Goal: Information Seeking & Learning: Learn about a topic

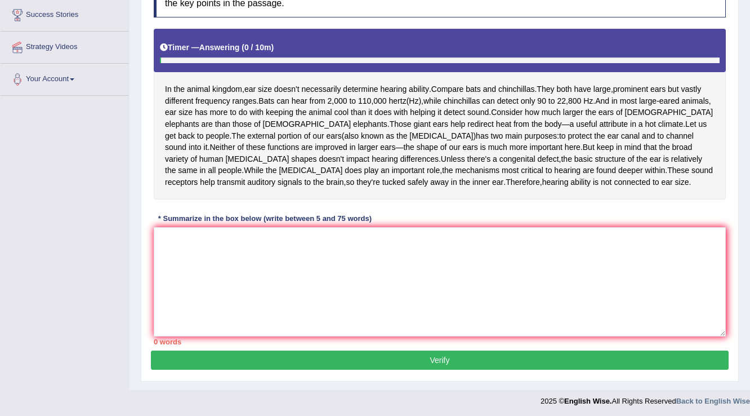
scroll to position [185, 0]
click at [200, 261] on textarea at bounding box center [440, 281] width 572 height 109
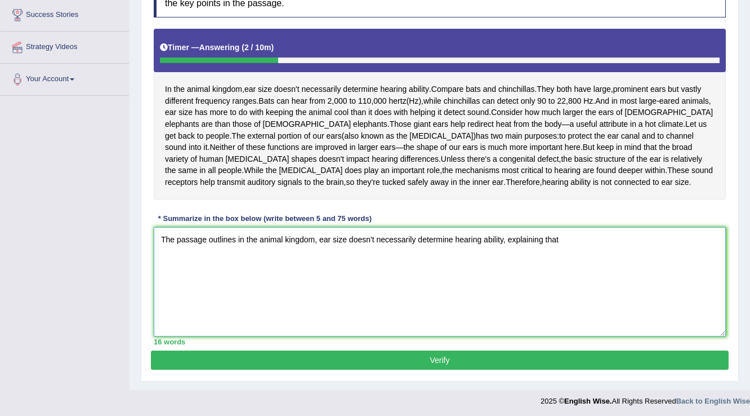
drag, startPoint x: 691, startPoint y: 263, endPoint x: 582, endPoint y: 298, distance: 114.7
click at [582, 298] on textarea "The passage outlines in the animal kingdom, ear size doesn't necessarily determ…" at bounding box center [440, 281] width 572 height 109
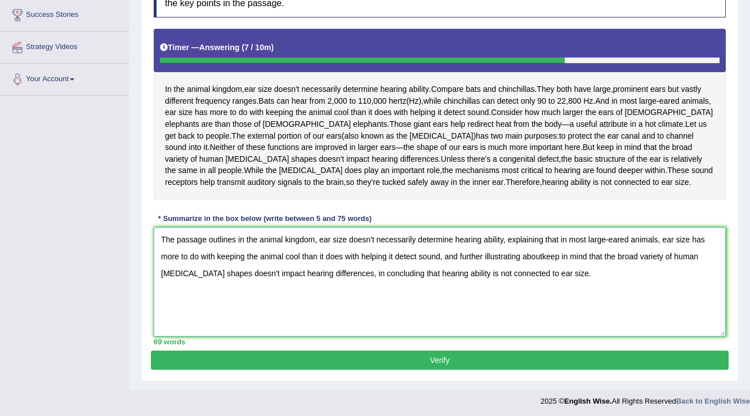
type textarea "The passage outlines in the animal kingdom, ear size doesn't necessarily determ…"
click at [391, 352] on button "Verify" at bounding box center [440, 359] width 578 height 19
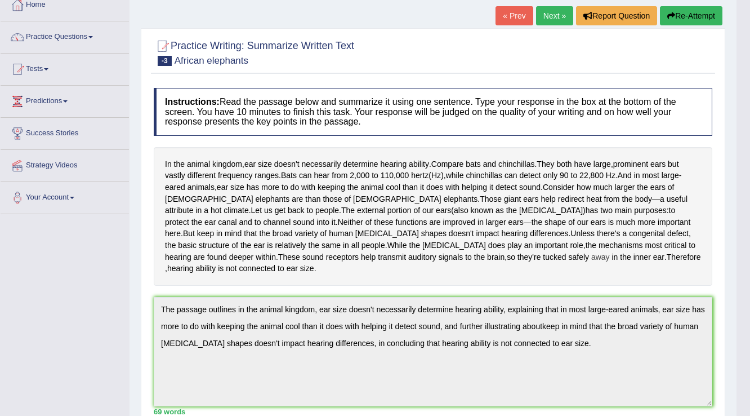
scroll to position [0, 0]
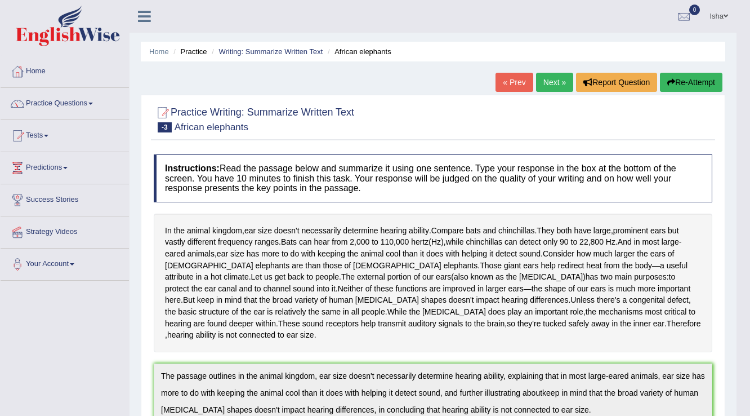
click at [538, 75] on link "Next »" at bounding box center [554, 82] width 37 height 19
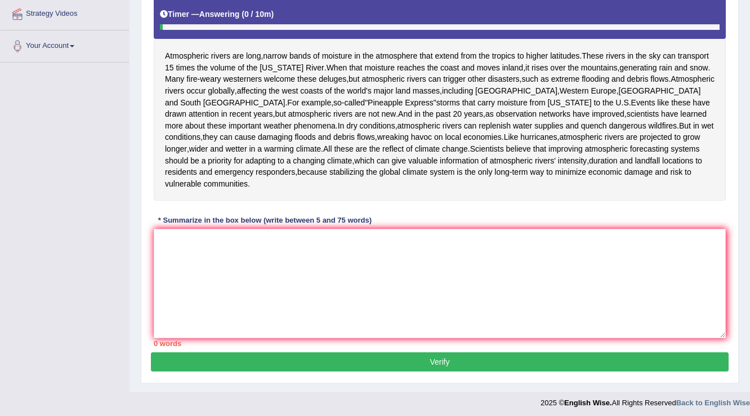
scroll to position [220, 0]
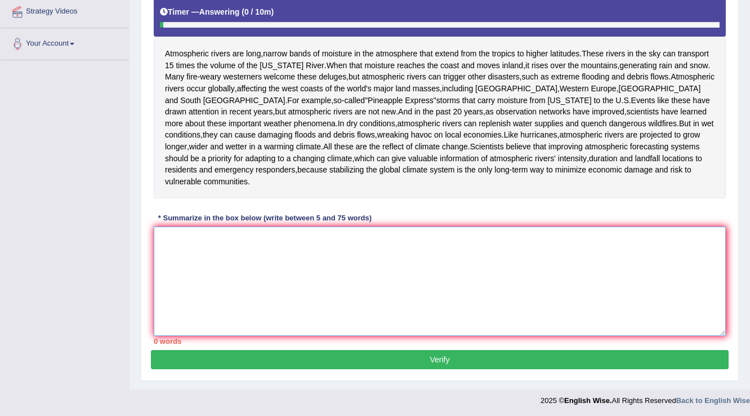
click at [177, 239] on textarea at bounding box center [440, 280] width 572 height 109
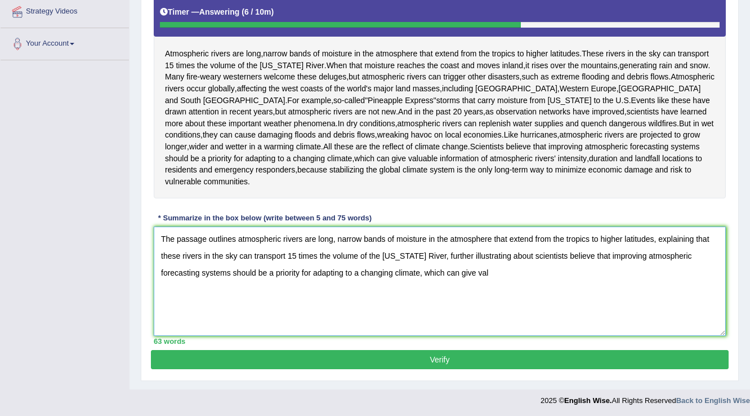
drag, startPoint x: 442, startPoint y: 253, endPoint x: 526, endPoint y: 253, distance: 83.9
click at [526, 253] on textarea "The passage outlines atmospheric rivers are long, narrow bands of moisture in t…" at bounding box center [440, 280] width 572 height 109
drag, startPoint x: 442, startPoint y: 252, endPoint x: 534, endPoint y: 276, distance: 95.6
click at [545, 280] on textarea "The passage outlines atmospheric rivers are long, narrow bands of moisture in t…" at bounding box center [440, 280] width 572 height 109
click at [443, 254] on textarea "The passage outlines atmospheric rivers are long, narrow bands of moisture in t…" at bounding box center [440, 280] width 572 height 109
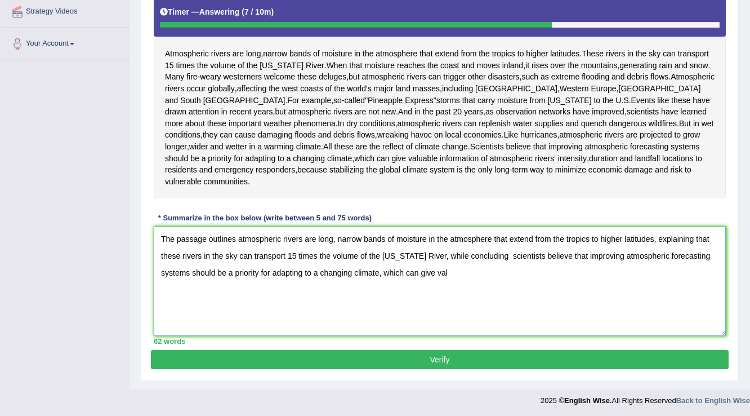
click at [449, 269] on textarea "The passage outlines atmospheric rivers are long, narrow bands of moisture in t…" at bounding box center [440, 280] width 572 height 109
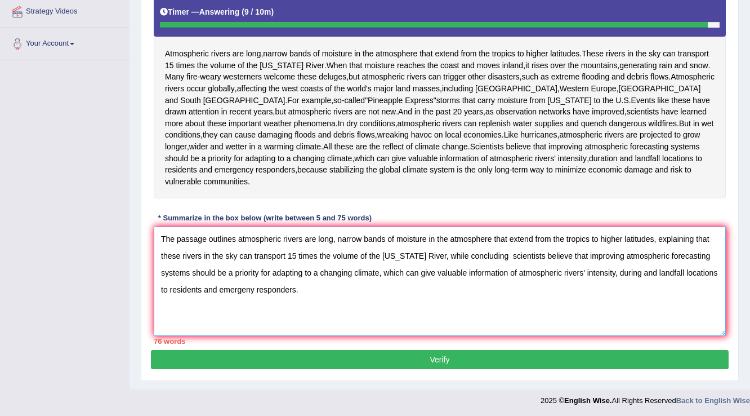
drag, startPoint x: 641, startPoint y: 271, endPoint x: 620, endPoint y: 271, distance: 21.4
click at [620, 271] on textarea "The passage outlines atmospheric rivers are long, narrow bands of moisture in t…" at bounding box center [440, 280] width 572 height 109
type textarea "The passage outlines atmospheric rivers are long, narrow bands of moisture in t…"
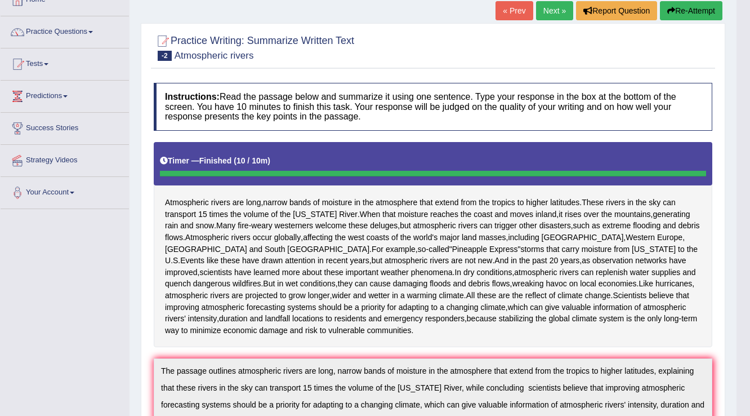
scroll to position [65, 0]
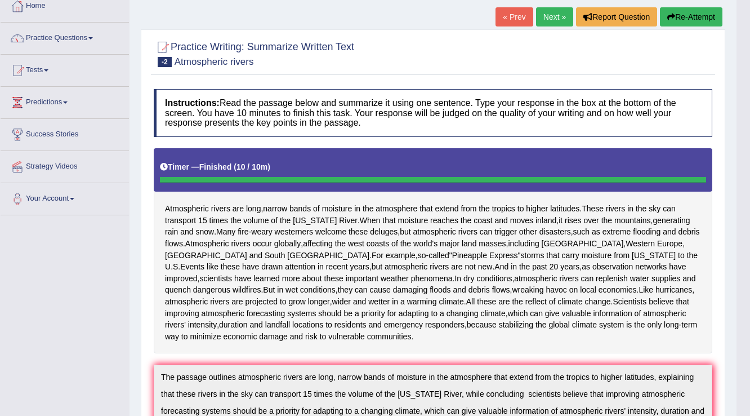
click at [685, 21] on button "Re-Attempt" at bounding box center [691, 16] width 62 height 19
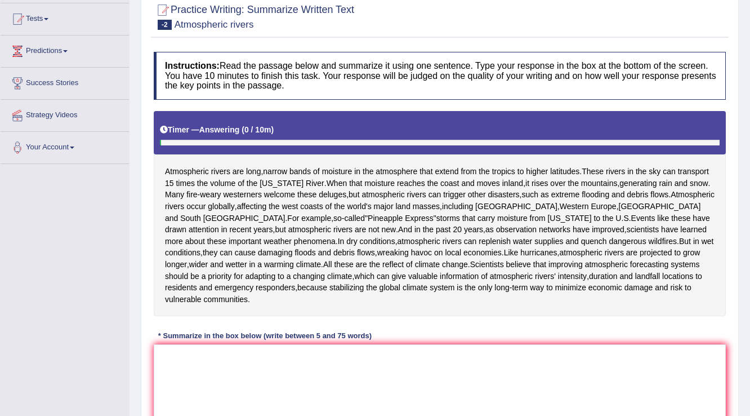
scroll to position [234, 0]
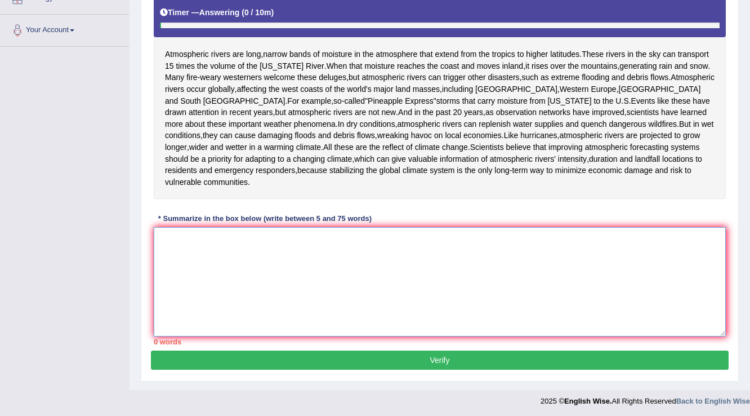
click at [166, 231] on textarea at bounding box center [440, 281] width 572 height 109
paste textarea "The passage outlines atmospheric rivers are long, narrow bands of moisture in t…"
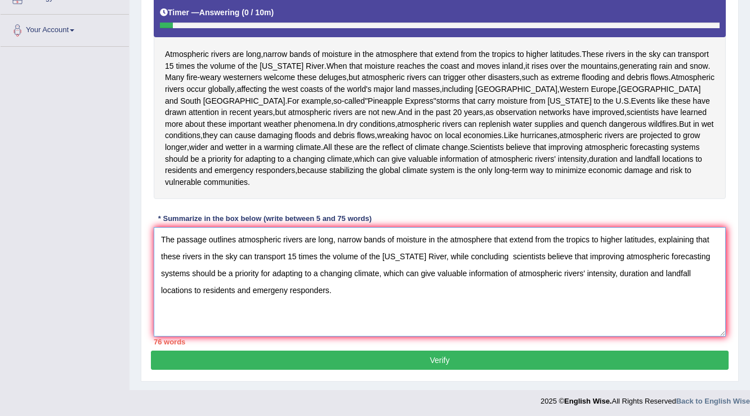
click at [584, 270] on textarea "The passage outlines atmospheric rivers are long, narrow bands of moisture in t…" at bounding box center [440, 281] width 572 height 109
type textarea "The passage outlines atmospheric rivers are long, narrow bands of moisture in t…"
click at [340, 355] on button "Verify" at bounding box center [440, 359] width 578 height 19
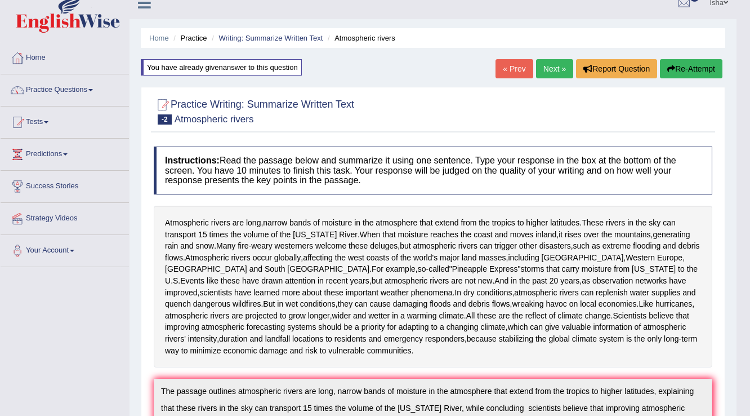
scroll to position [0, 0]
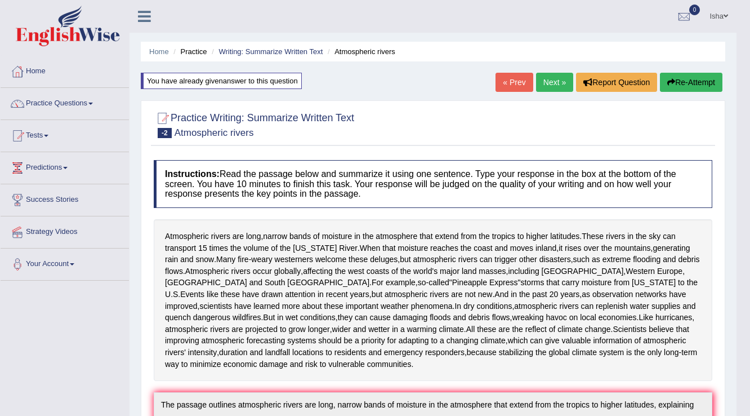
click at [693, 83] on button "Re-Attempt" at bounding box center [691, 82] width 62 height 19
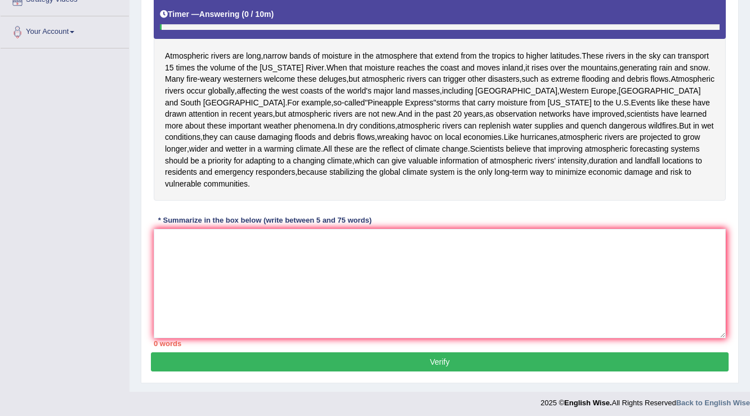
scroll to position [234, 0]
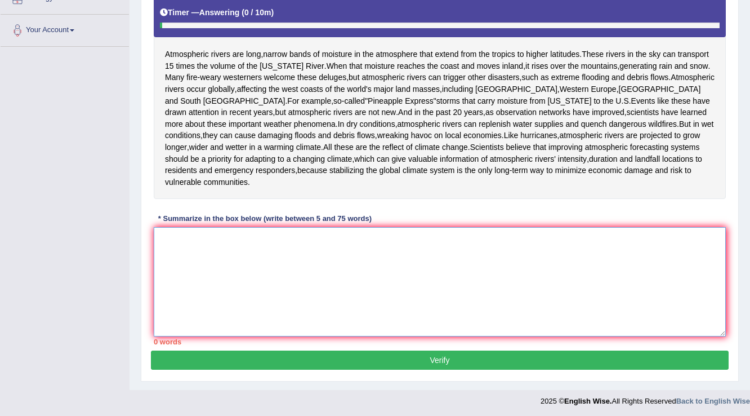
click at [167, 234] on textarea at bounding box center [440, 281] width 572 height 109
paste textarea "The passage outlines atmospheric rivers are long, narrow bands of moisture in t…"
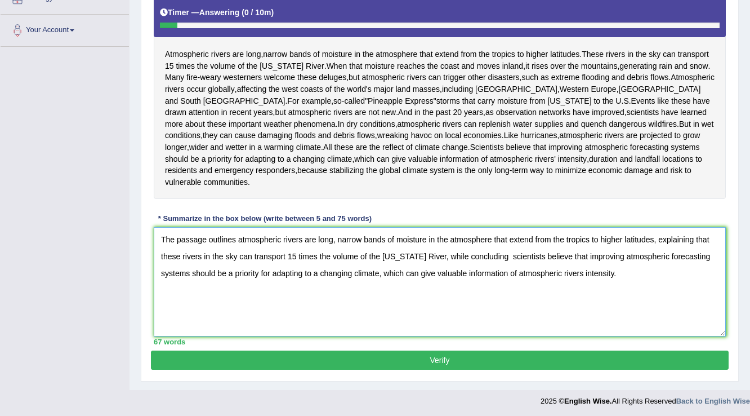
type textarea "The passage outlines atmospheric rivers are long, narrow bands of moisture in t…"
click at [246, 360] on button "Verify" at bounding box center [440, 359] width 578 height 19
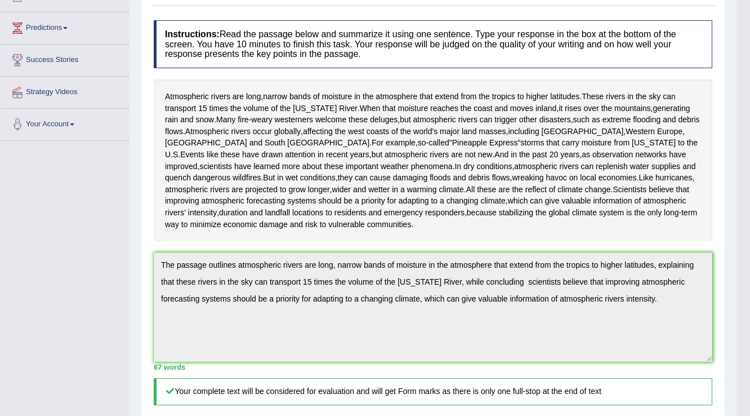
scroll to position [37, 0]
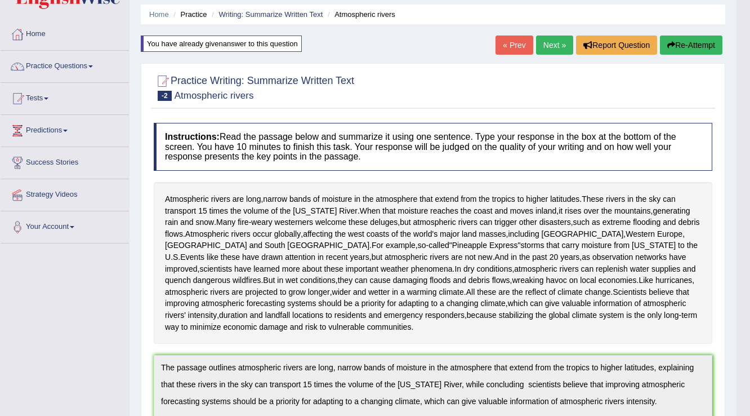
click at [544, 43] on link "Next »" at bounding box center [554, 44] width 37 height 19
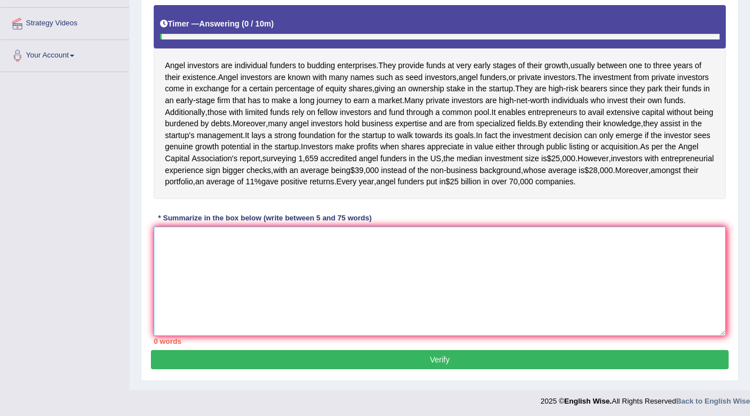
click at [166, 229] on textarea at bounding box center [440, 280] width 572 height 109
type textarea "R"
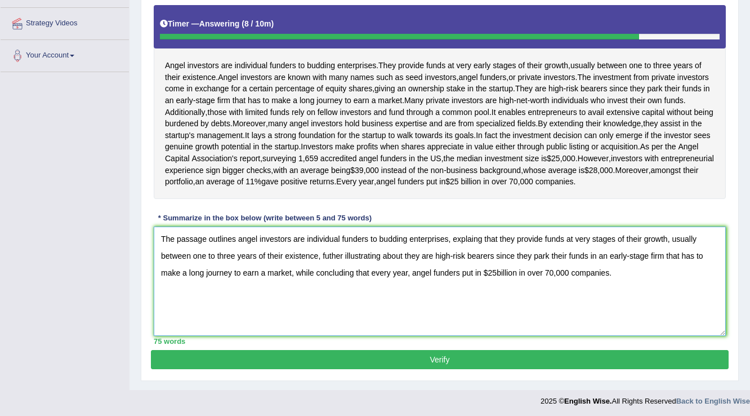
click at [591, 237] on textarea "The passage outlines angel investors are individual funders to budding enterpri…" at bounding box center [440, 280] width 572 height 109
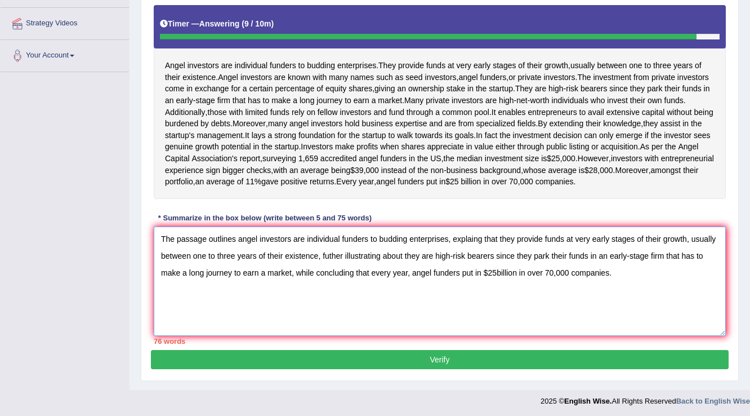
type textarea "The passage outlines angel investors are individual funders to budding enterpri…"
click at [496, 355] on button "Verify" at bounding box center [440, 359] width 578 height 19
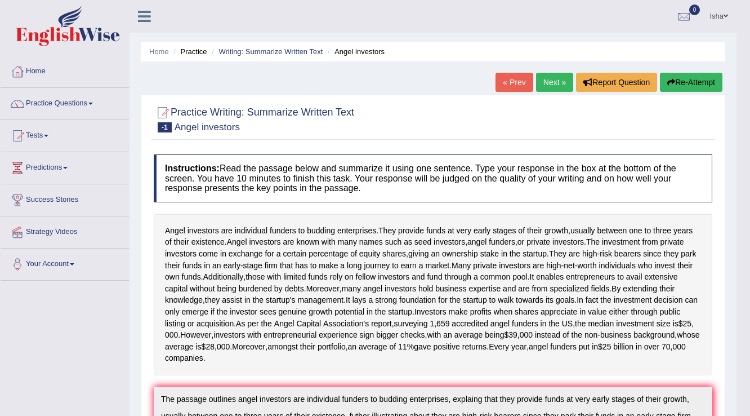
click at [681, 81] on button "Re-Attempt" at bounding box center [691, 82] width 62 height 19
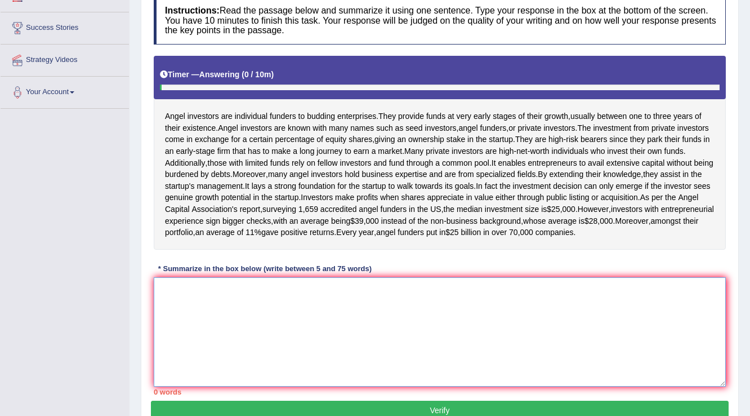
scroll to position [222, 0]
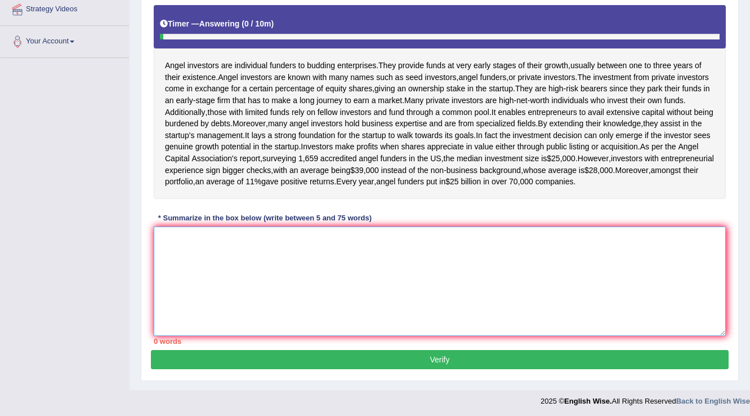
paste textarea "The passage outlines angel investors are individual funders to budding enterpri…"
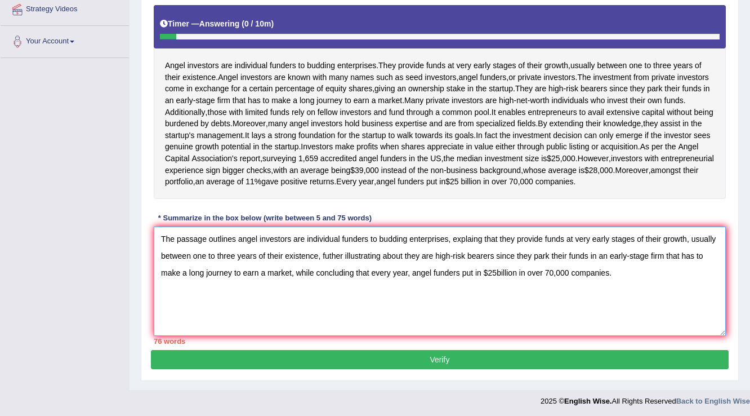
click at [292, 266] on textarea "The passage outlines angel investors are individual funders to budding enterpri…" at bounding box center [440, 280] width 572 height 109
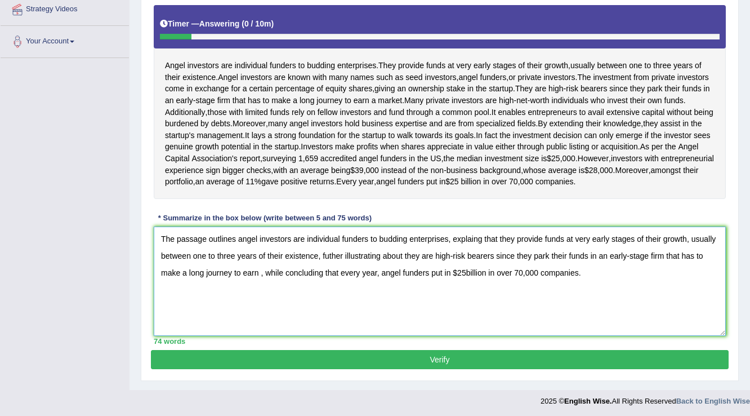
type textarea "The passage outlines angel investors are individual funders to budding enterpri…"
click at [259, 356] on button "Verify" at bounding box center [440, 359] width 578 height 19
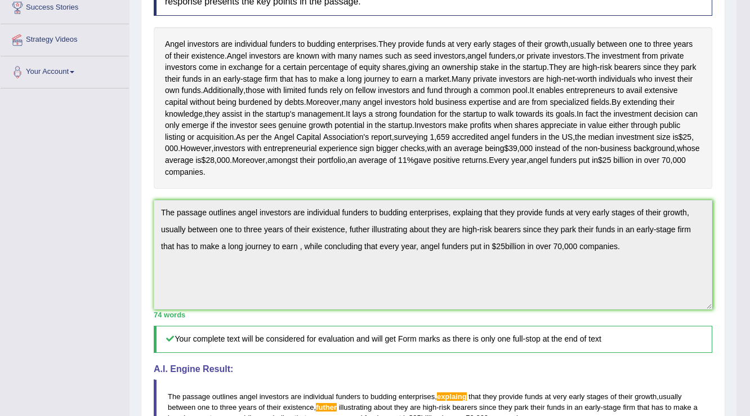
scroll to position [62, 0]
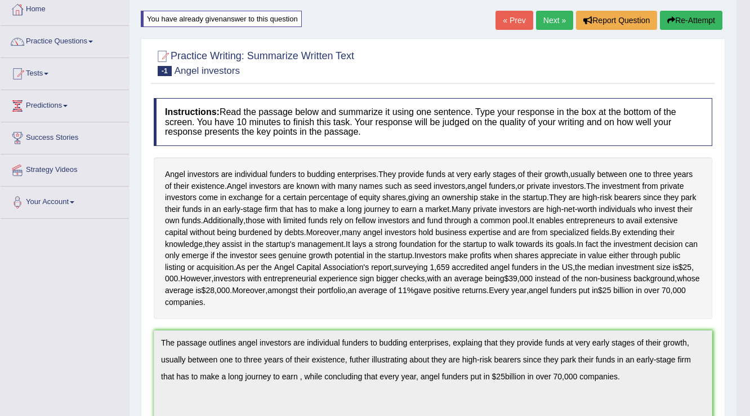
click at [563, 22] on link "Next »" at bounding box center [554, 20] width 37 height 19
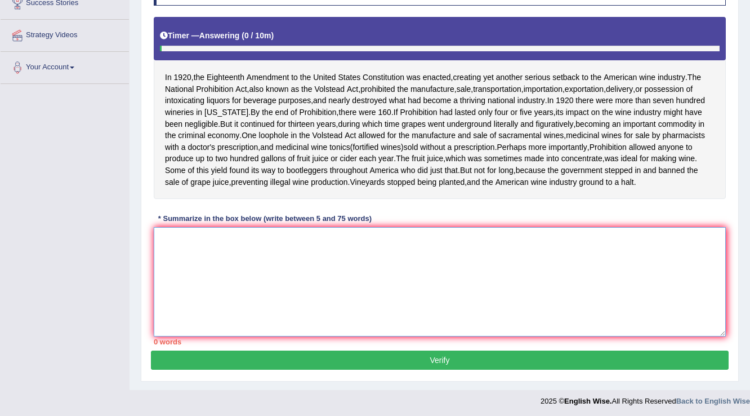
click at [185, 242] on textarea at bounding box center [440, 281] width 572 height 109
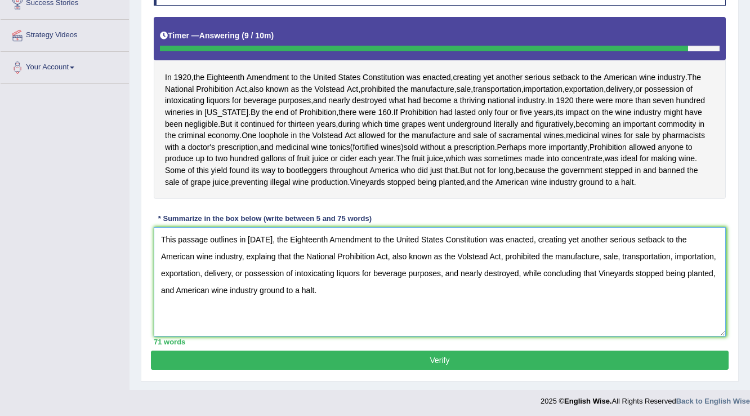
type textarea "This passage outlines in [DATE], the Eighteenth Amendment to the United States …"
click at [185, 359] on button "Verify" at bounding box center [440, 359] width 578 height 19
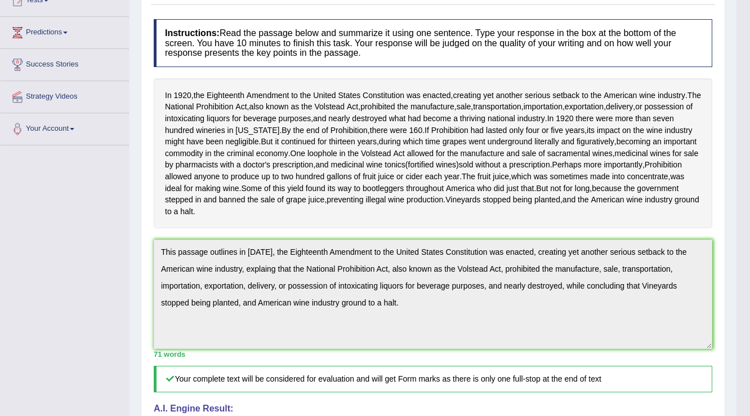
scroll to position [56, 0]
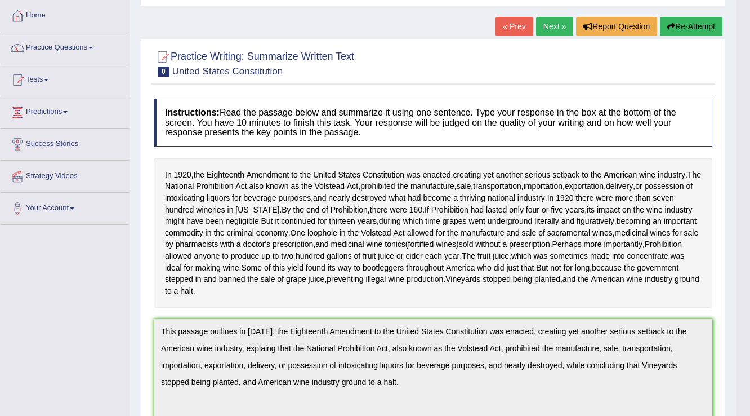
click at [680, 28] on button "Re-Attempt" at bounding box center [691, 26] width 62 height 19
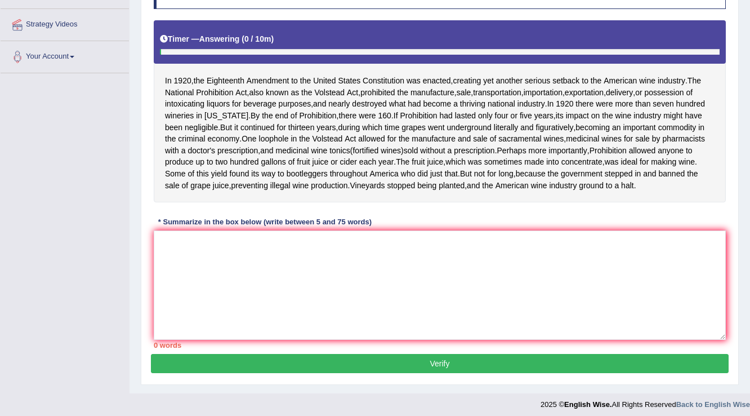
scroll to position [211, 0]
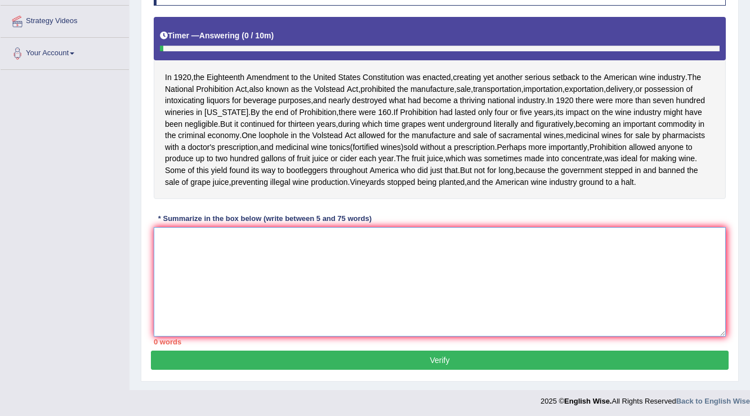
click at [211, 239] on textarea at bounding box center [440, 281] width 572 height 109
paste textarea "This passage outlines in 1920, the Eighteenth Amendment to the United States Co…"
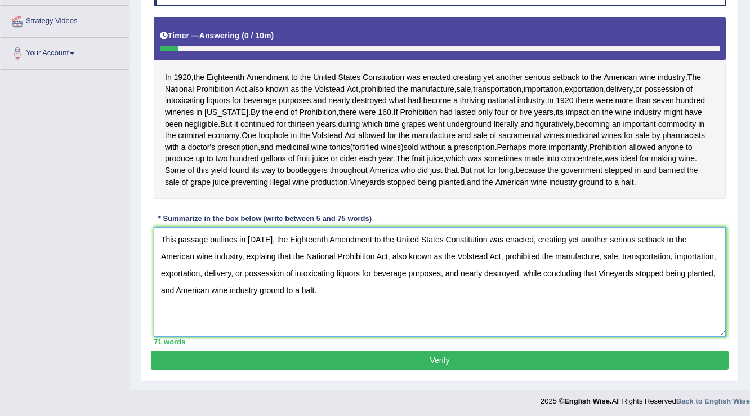
click at [236, 253] on textarea "This passage outlines in 1920, the Eighteenth Amendment to the United States Co…" at bounding box center [440, 281] width 572 height 109
click at [459, 254] on textarea "This passage outlines in 1920, the Eighteenth Amendment to the United States Co…" at bounding box center [440, 281] width 572 height 109
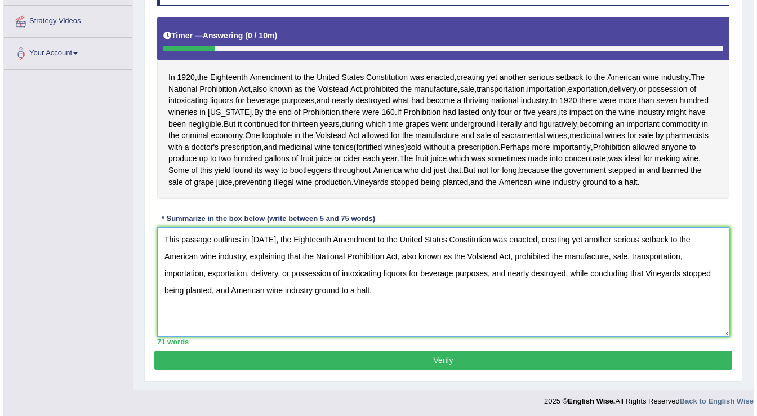
scroll to position [166, 0]
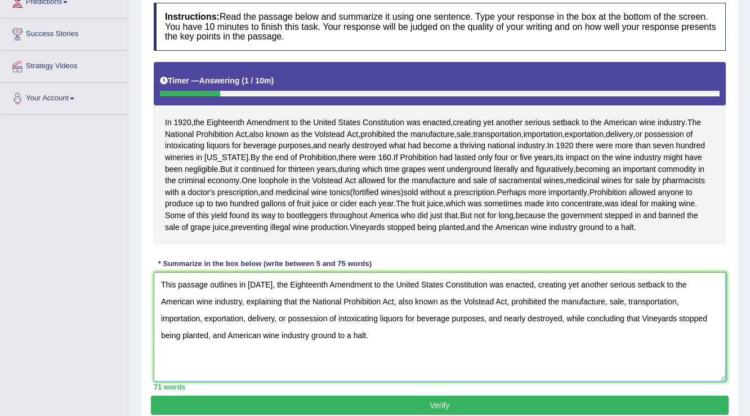
type textarea "This passage outlines in 1920, the Eighteenth Amendment to the United States Co…"
click at [457, 401] on button "Verify" at bounding box center [440, 404] width 578 height 19
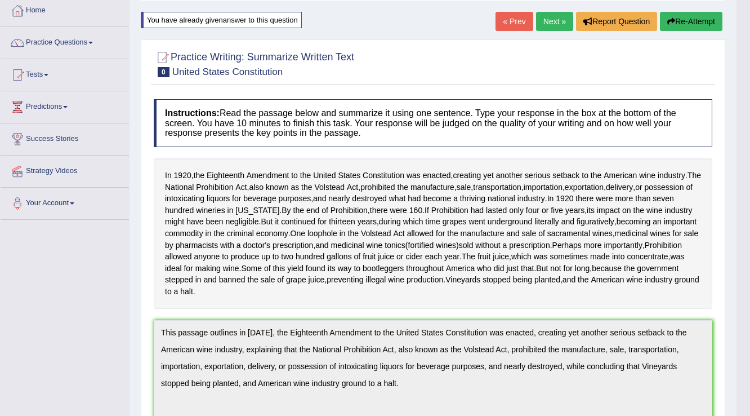
scroll to position [0, 0]
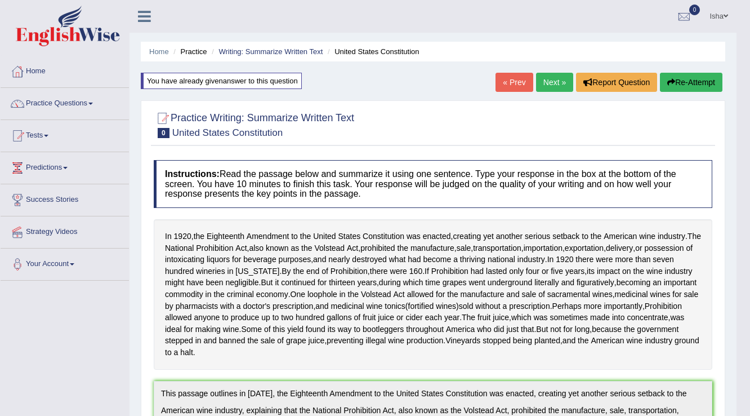
click at [538, 83] on link "Next »" at bounding box center [554, 82] width 37 height 19
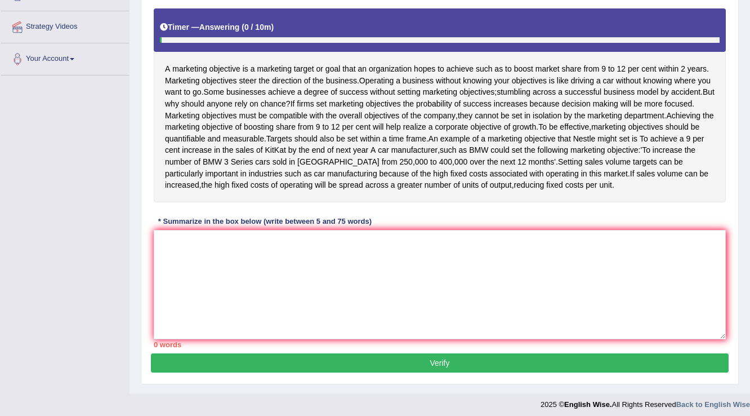
scroll to position [208, 0]
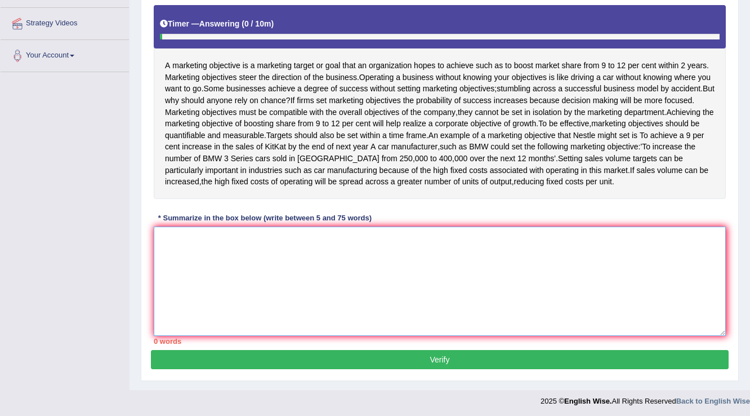
click at [196, 246] on textarea at bounding box center [440, 280] width 572 height 109
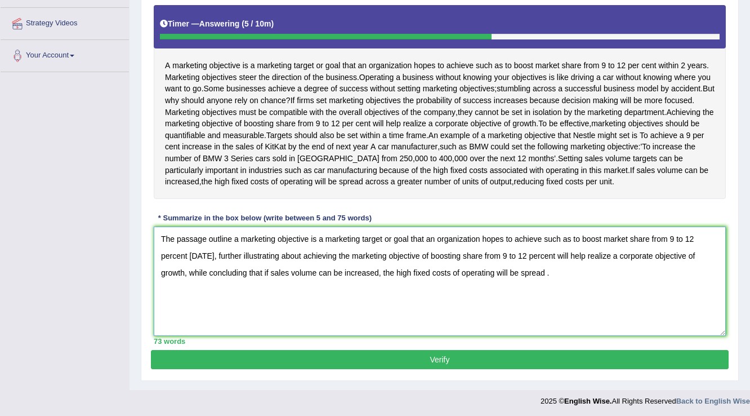
type textarea "The passage outline a marketing objective is a marketing target or goal that an…"
click at [315, 356] on button "Verify" at bounding box center [440, 359] width 578 height 19
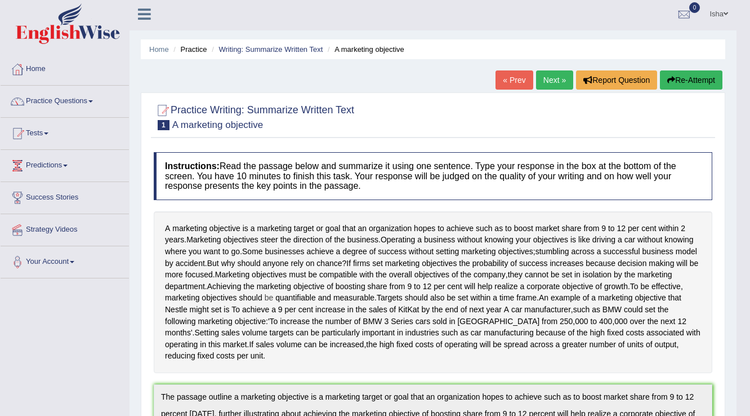
scroll to position [0, 0]
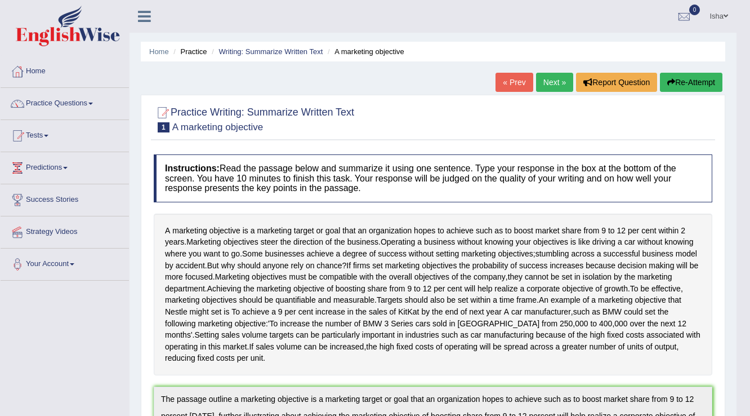
click at [541, 81] on link "Next »" at bounding box center [554, 82] width 37 height 19
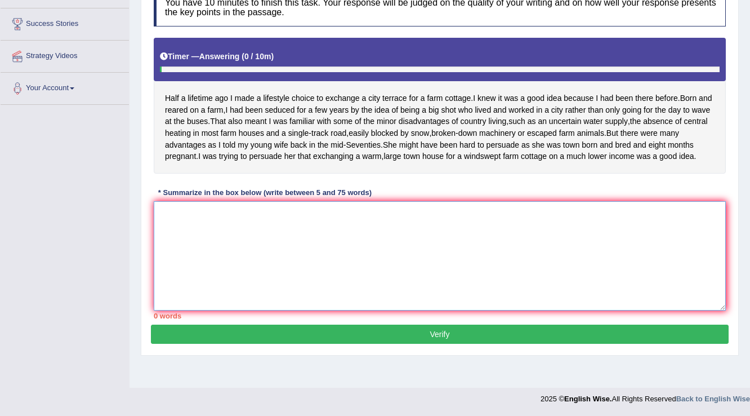
click at [190, 243] on textarea at bounding box center [440, 255] width 572 height 109
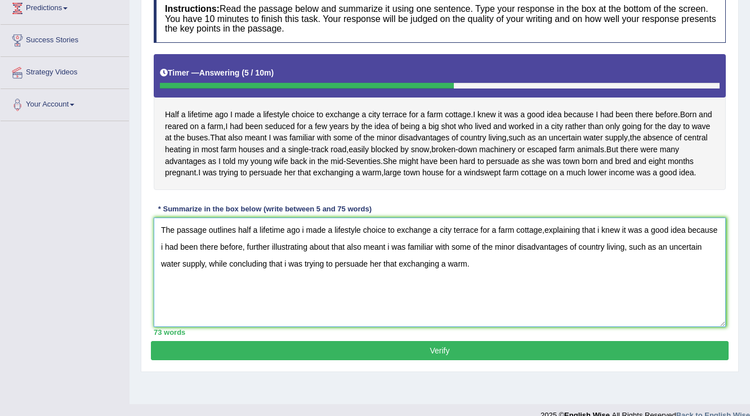
scroll to position [176, 0]
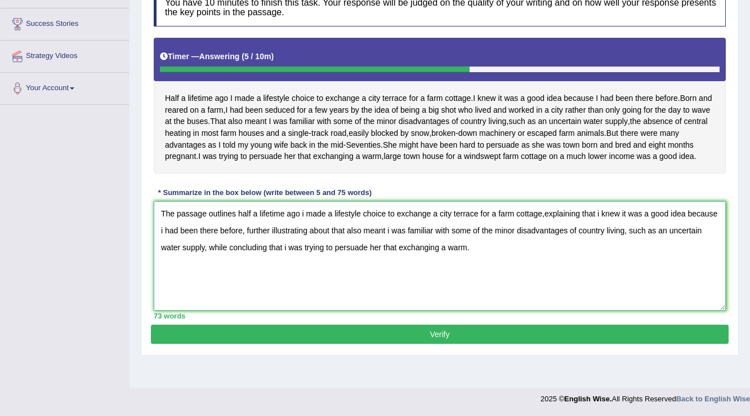
type textarea "The passage outlines half a lifetime ago i made a lifestyle choice to exchange …"
click at [428, 343] on button "Verify" at bounding box center [440, 333] width 578 height 19
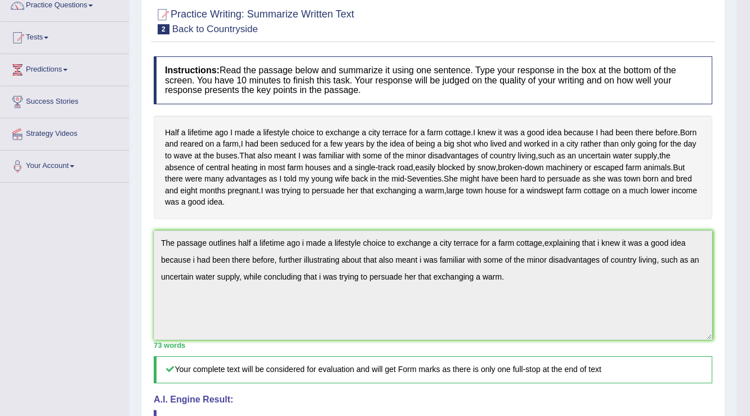
scroll to position [28, 0]
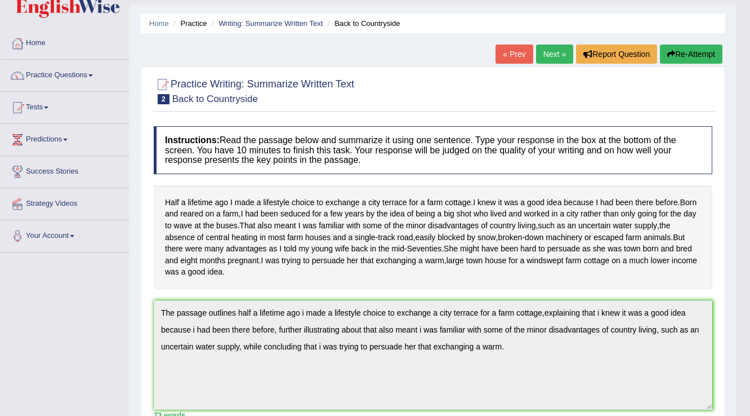
click at [686, 56] on button "Re-Attempt" at bounding box center [691, 53] width 62 height 19
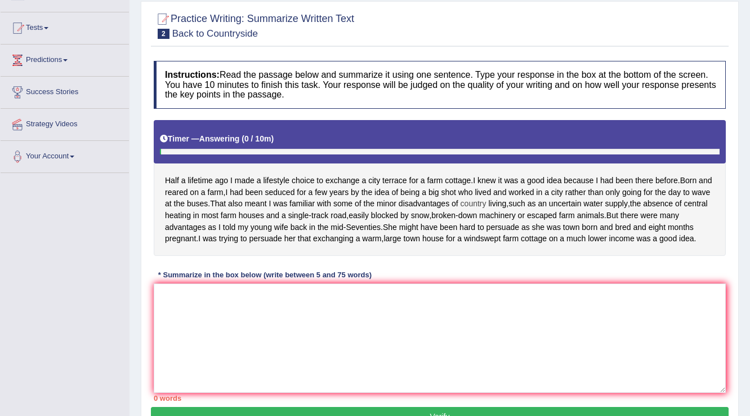
scroll to position [187, 0]
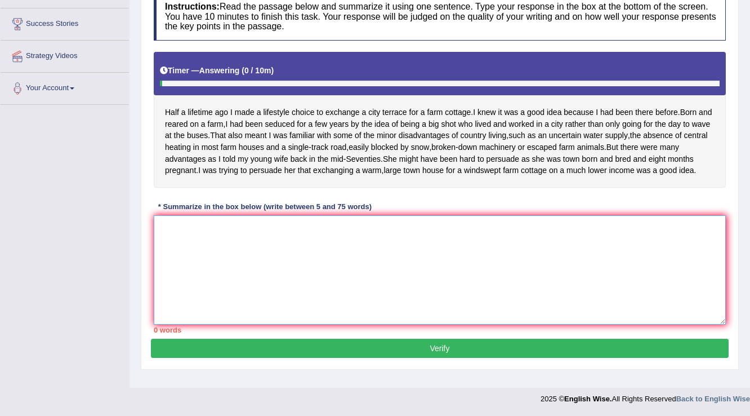
click at [192, 244] on textarea at bounding box center [440, 269] width 572 height 109
paste textarea "The passage outlines half a lifetime ago i made a lifestyle choice to exchange …"
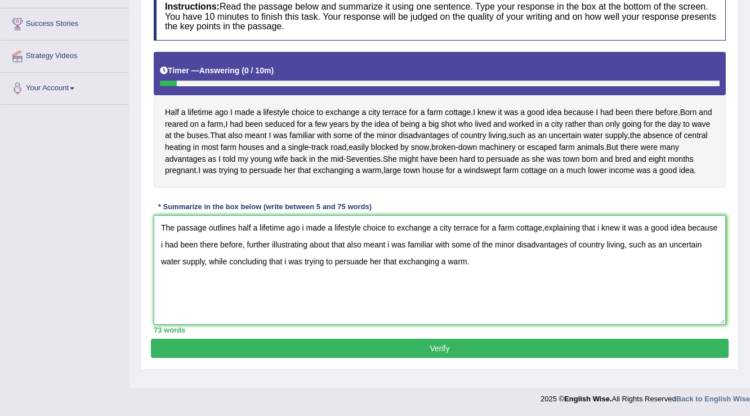
click at [303, 233] on textarea "The passage outlines half a lifetime ago i made a lifestyle choice to exchange …" at bounding box center [440, 269] width 572 height 109
click at [598, 235] on textarea "The passage outlines half a lifetime ago I made a lifestyle choice to exchange …" at bounding box center [440, 269] width 572 height 109
click at [544, 236] on textarea "The passage outlines half a lifetime ago I made a lifestyle choice to exchange …" at bounding box center [440, 269] width 572 height 109
click at [196, 253] on textarea "The passage outlines half a lifetime ago I made a lifestyle choice to exchange …" at bounding box center [440, 269] width 572 height 109
click at [423, 251] on textarea "The passage outlines half a lifetime ago I made a lifestyle choice to exchange …" at bounding box center [440, 269] width 572 height 109
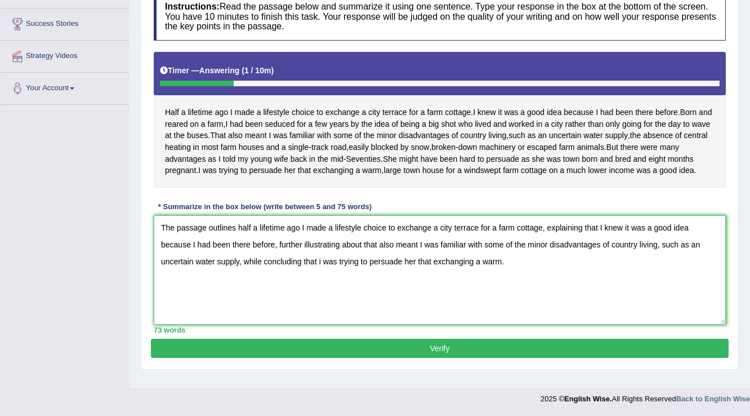
click at [320, 266] on textarea "The passage outlines half a lifetime ago I made a lifestyle choice to exchange …" at bounding box center [440, 269] width 572 height 109
type textarea "The passage outlines half a lifetime ago I made a lifestyle choice to exchange …"
click at [249, 354] on button "Verify" at bounding box center [440, 347] width 578 height 19
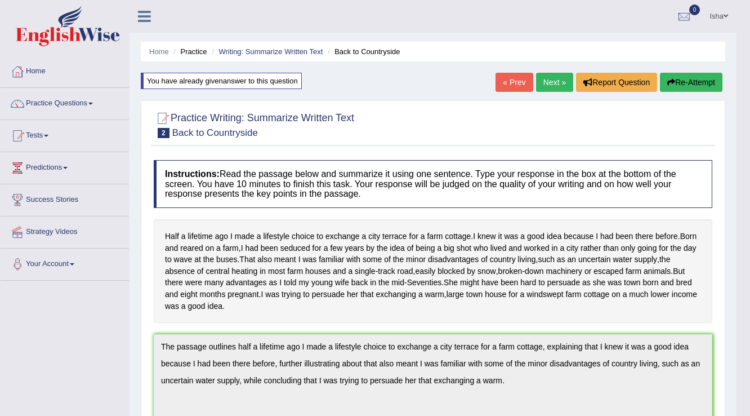
scroll to position [0, 0]
click at [674, 81] on button "Re-Attempt" at bounding box center [691, 82] width 62 height 19
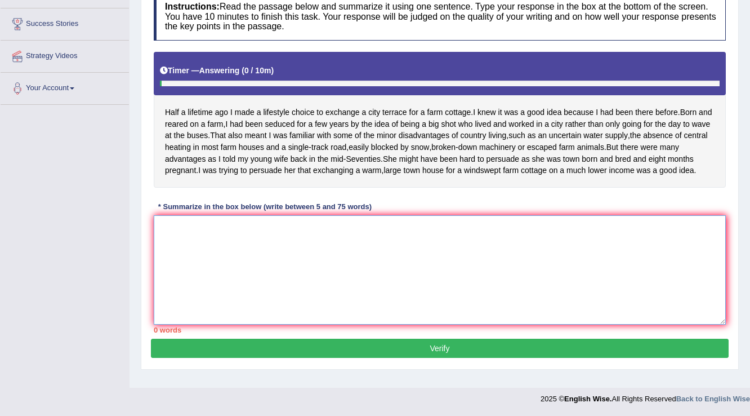
click at [197, 243] on textarea at bounding box center [440, 269] width 572 height 109
paste textarea "The passage outlines half a lifetime ago I made a lifestyle choice to exchange …"
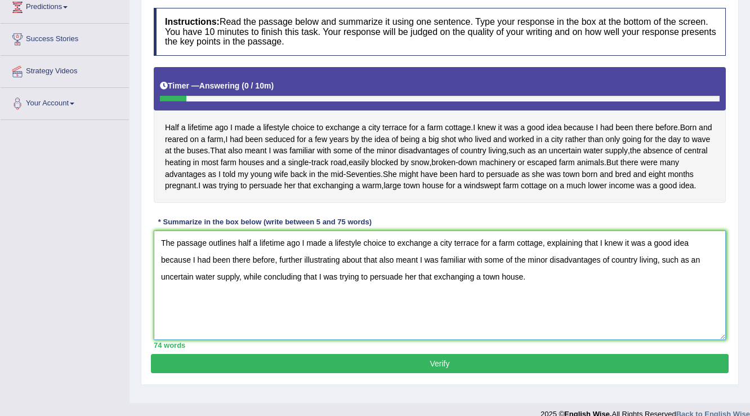
scroll to position [187, 0]
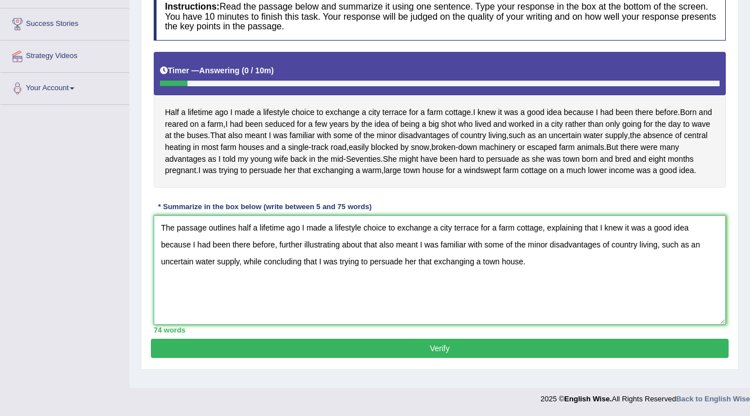
type textarea "The passage outlines half a lifetime ago I made a lifestyle choice to exchange …"
click at [461, 354] on button "Verify" at bounding box center [440, 347] width 578 height 19
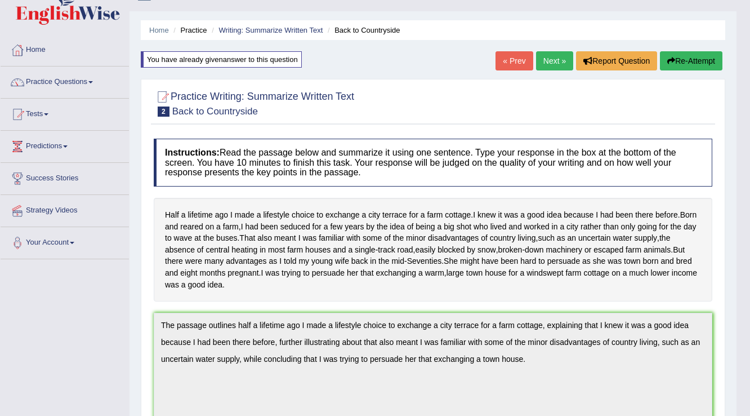
scroll to position [0, 0]
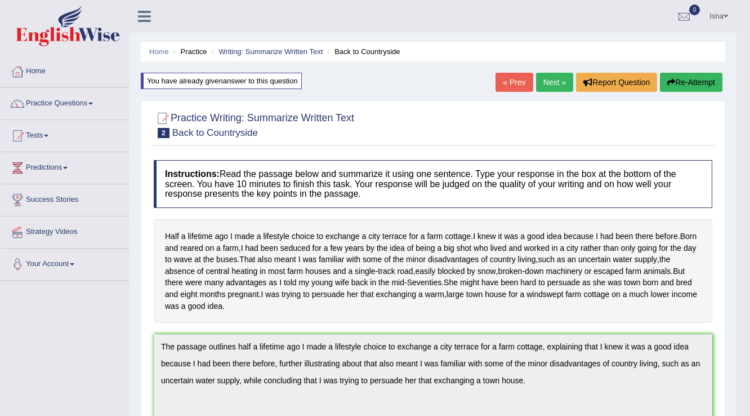
click at [553, 81] on link "Next »" at bounding box center [554, 82] width 37 height 19
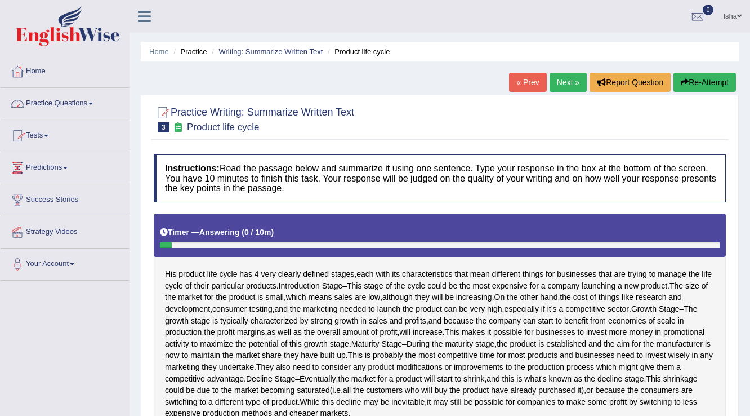
click at [59, 101] on link "Practice Questions" at bounding box center [65, 102] width 128 height 28
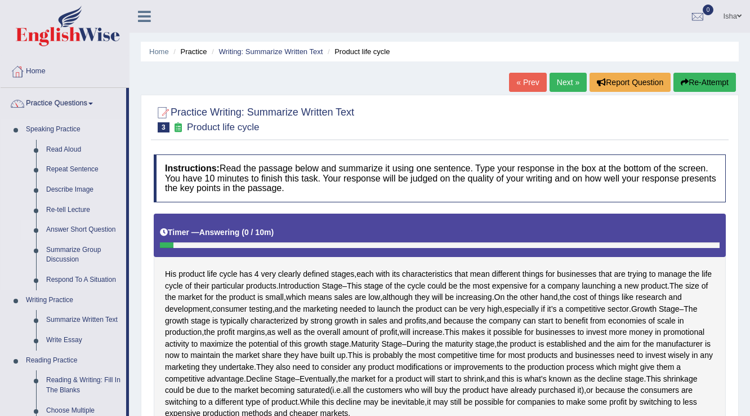
scroll to position [90, 0]
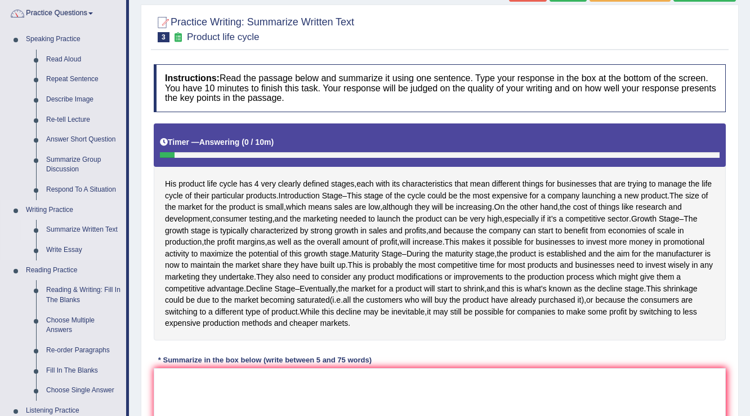
click at [64, 234] on link "Summarize Written Text" at bounding box center [83, 230] width 85 height 20
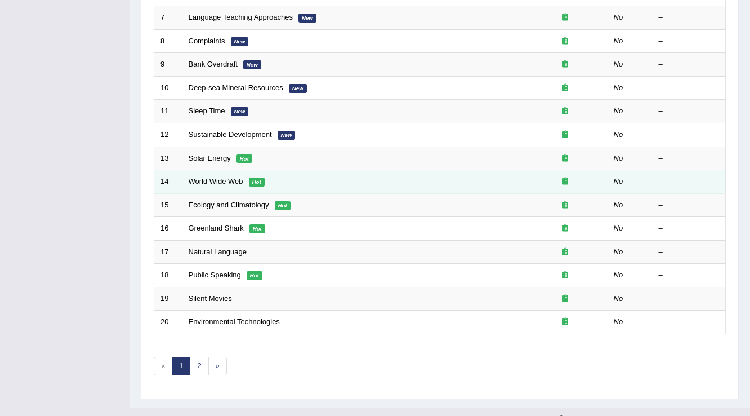
scroll to position [327, 0]
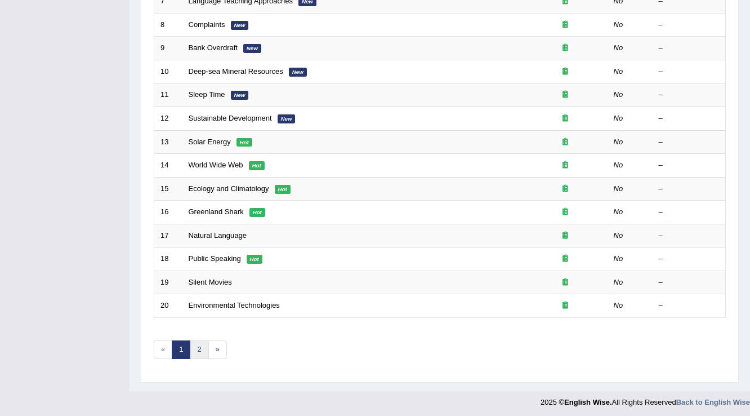
click at [200, 345] on link "2" at bounding box center [199, 349] width 19 height 19
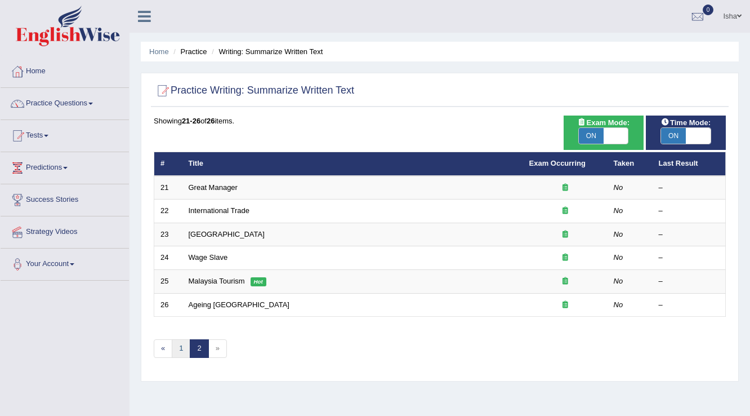
click at [185, 348] on link "1" at bounding box center [181, 348] width 19 height 19
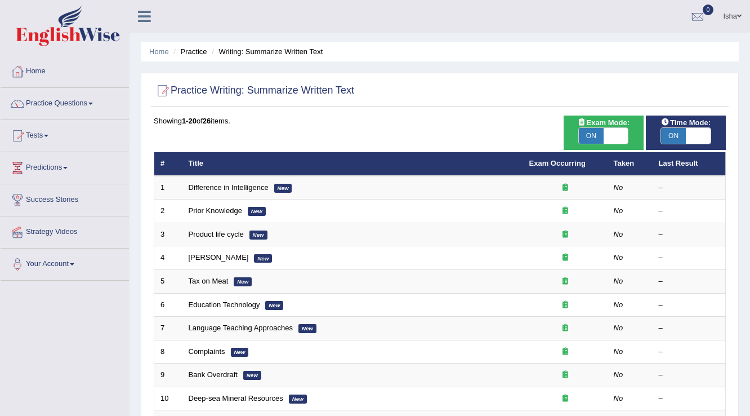
click at [622, 141] on span at bounding box center [616, 136] width 25 height 16
checkbox input "false"
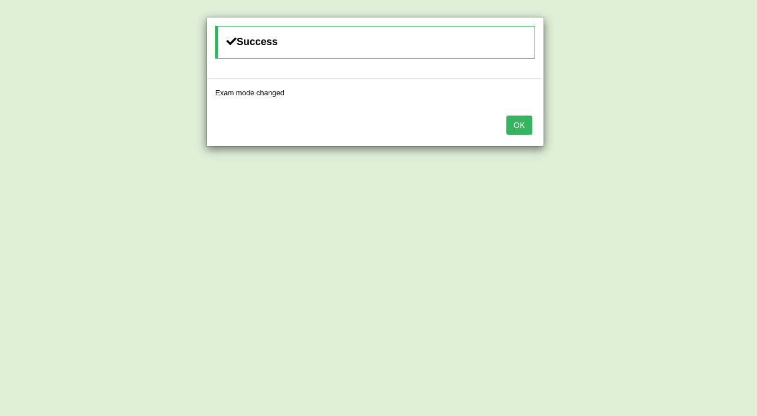
click at [525, 128] on button "OK" at bounding box center [519, 124] width 26 height 19
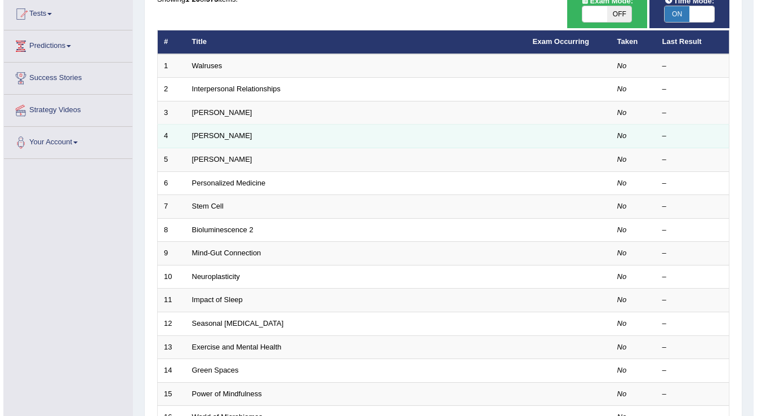
scroll to position [45, 0]
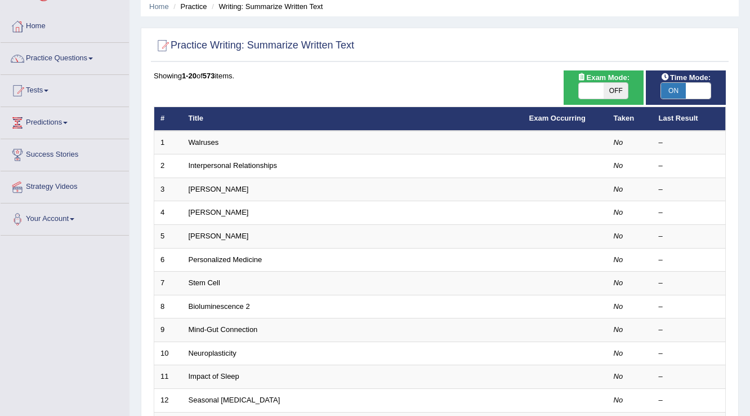
click at [604, 84] on span "OFF" at bounding box center [616, 91] width 25 height 16
checkbox input "true"
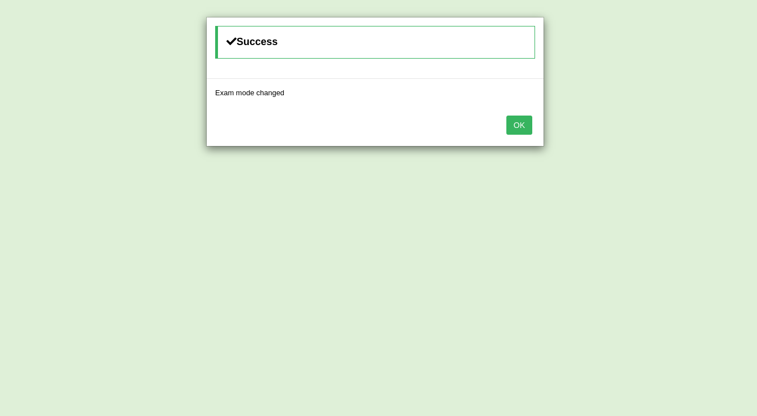
drag, startPoint x: 534, startPoint y: 122, endPoint x: 526, endPoint y: 124, distance: 8.7
click at [528, 123] on div "OK" at bounding box center [375, 125] width 337 height 39
click at [515, 124] on button "OK" at bounding box center [519, 124] width 26 height 19
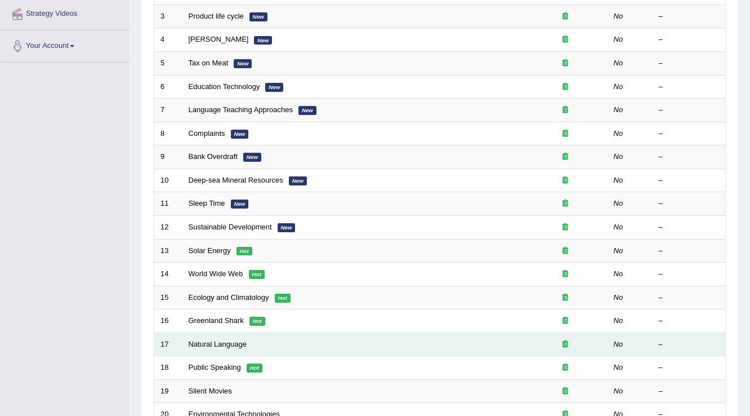
scroll to position [279, 0]
